Goal: Transaction & Acquisition: Purchase product/service

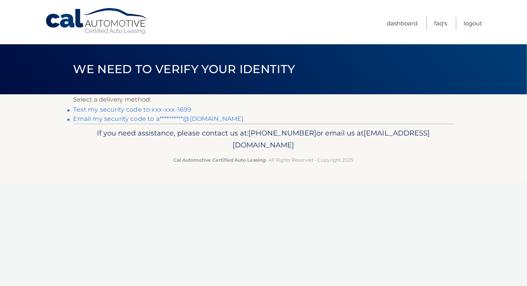
click at [194, 121] on link "**********" at bounding box center [158, 118] width 170 height 7
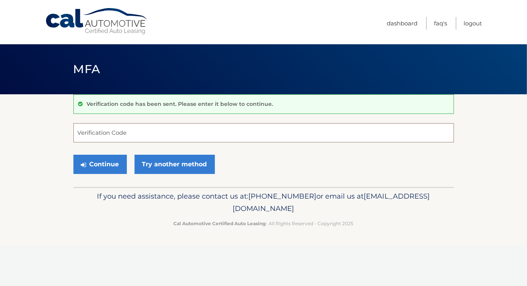
click at [187, 135] on input "Verification Code" at bounding box center [263, 132] width 381 height 19
paste input "059655"
type input "059655"
click at [92, 165] on button "Continue" at bounding box center [99, 164] width 53 height 19
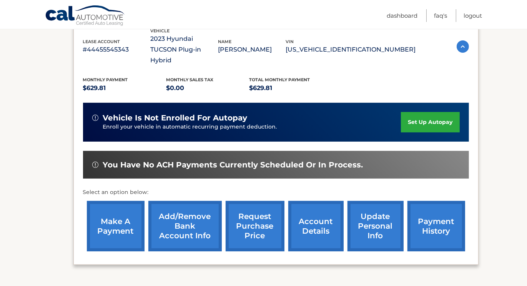
scroll to position [143, 0]
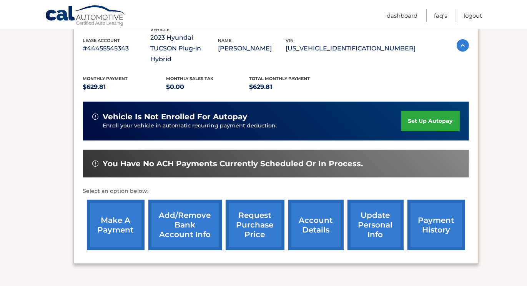
click at [106, 216] on link "make a payment" at bounding box center [116, 225] width 58 height 50
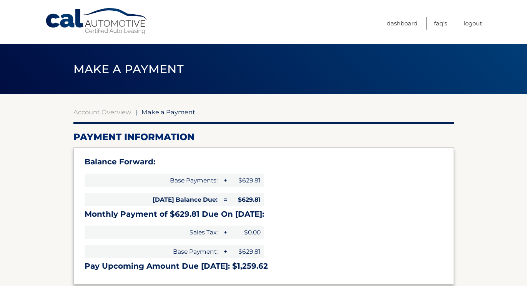
select select "YjMyMjRhODUtNjdmYS00MDkzLTkzYzItNDg1YjYyMDRmOTE3"
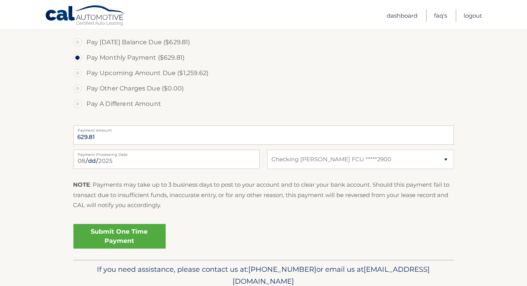
scroll to position [267, 0]
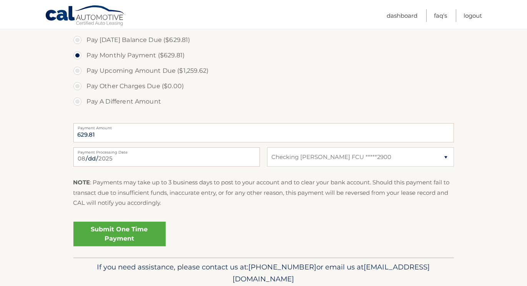
click at [120, 235] on link "Submit One Time Payment" at bounding box center [119, 234] width 92 height 25
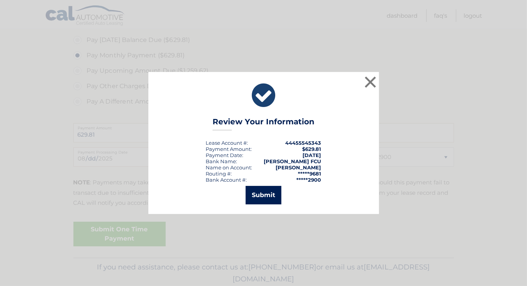
click at [271, 191] on button "Submit" at bounding box center [264, 195] width 36 height 18
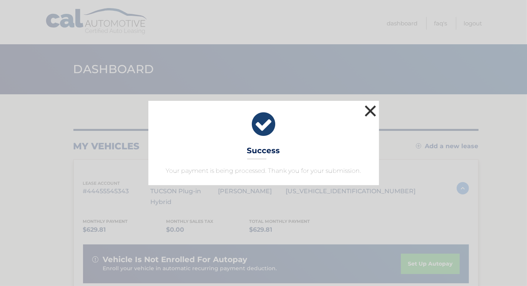
click at [371, 115] on button "×" at bounding box center [370, 110] width 15 height 15
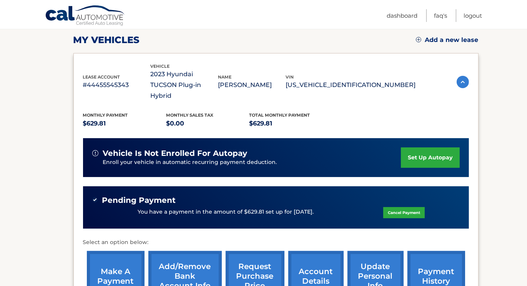
scroll to position [106, 0]
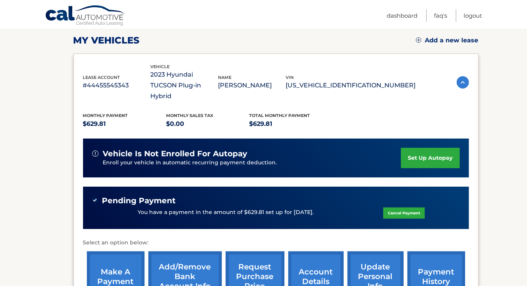
click at [27, 93] on section "my vehicles Add a new lease lease account #44455545343 vehicle 2023 Hyundai TUC…" at bounding box center [263, 163] width 527 height 350
click at [470, 17] on link "Logout" at bounding box center [473, 15] width 18 height 13
